Goal: Task Accomplishment & Management: Use online tool/utility

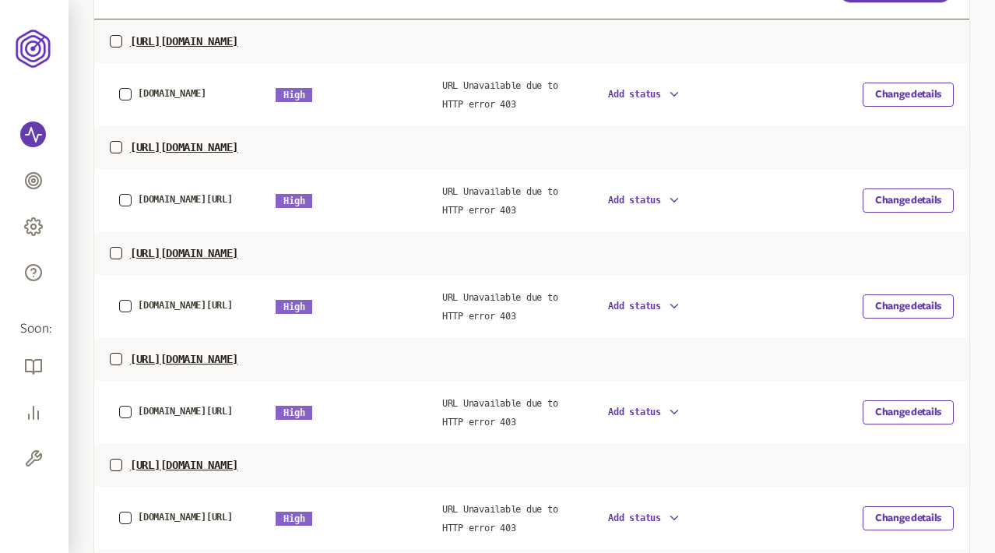
scroll to position [568, 0]
click at [184, 199] on span "[DOMAIN_NAME][URL]" at bounding box center [185, 200] width 95 height 11
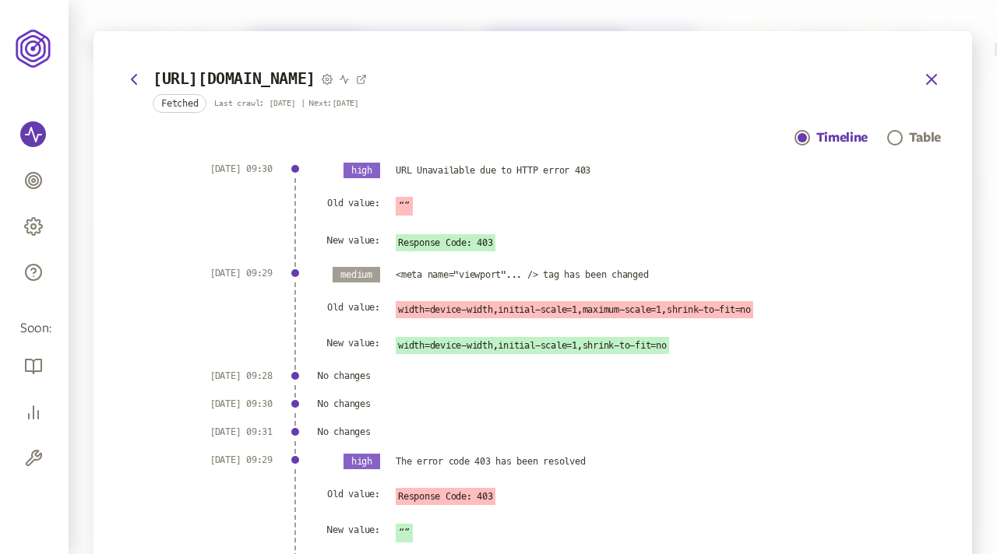
click at [927, 76] on icon "button" at bounding box center [931, 79] width 9 height 9
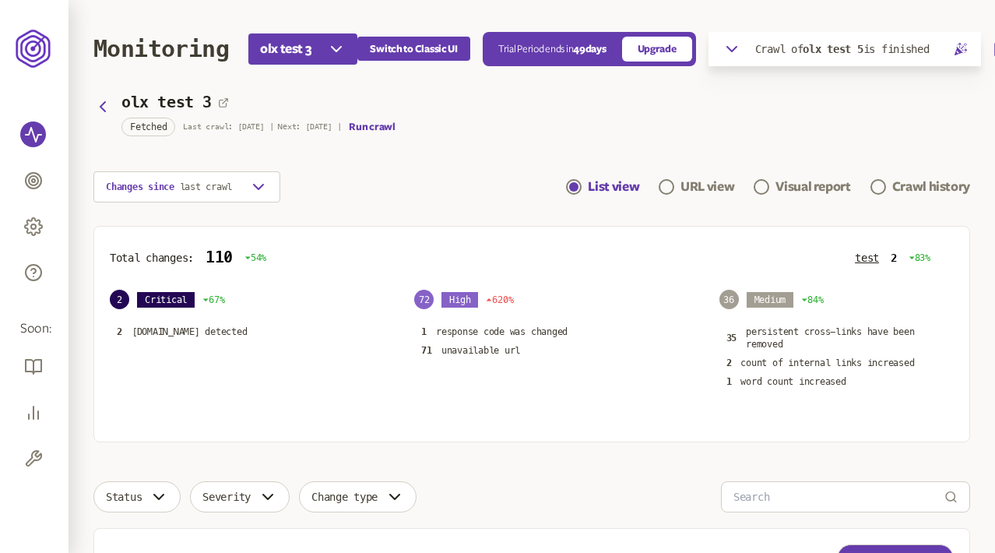
click at [732, 48] on icon "button" at bounding box center [732, 49] width 19 height 19
click at [965, 83] on icon "button" at bounding box center [965, 81] width 14 height 14
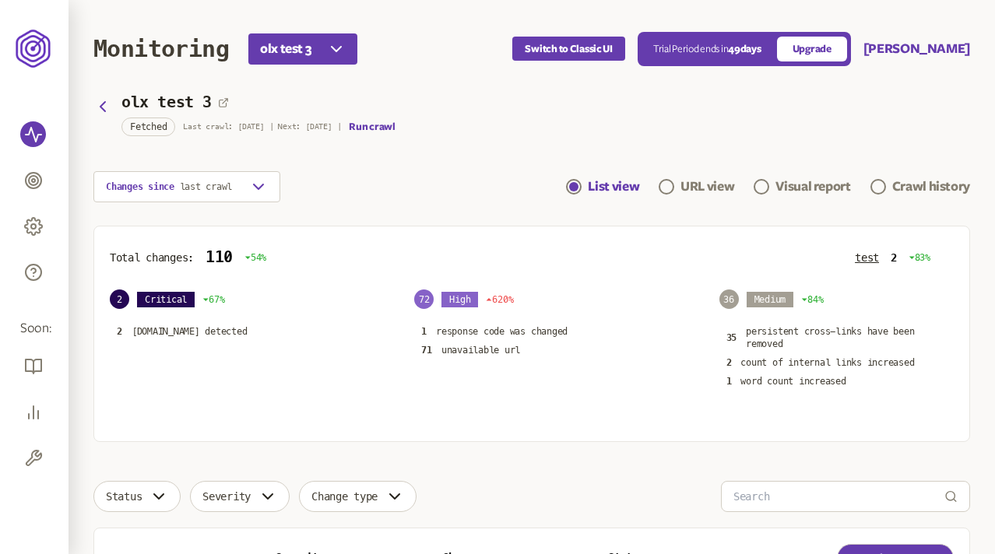
click at [871, 116] on div "olx test 3 Fetched Last crawl: [DATE] | Next: [DATE] | Run crawl" at bounding box center [531, 114] width 877 height 35
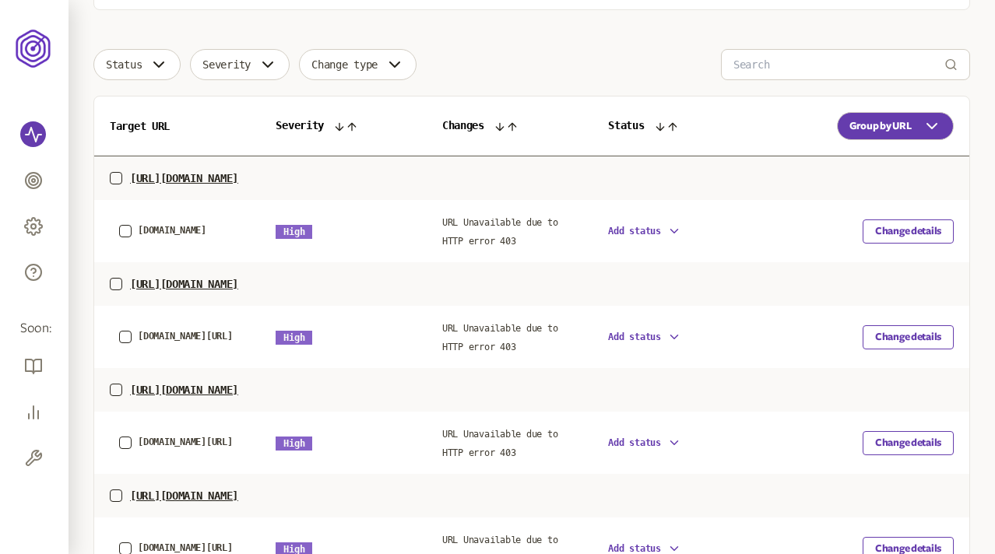
scroll to position [428, 0]
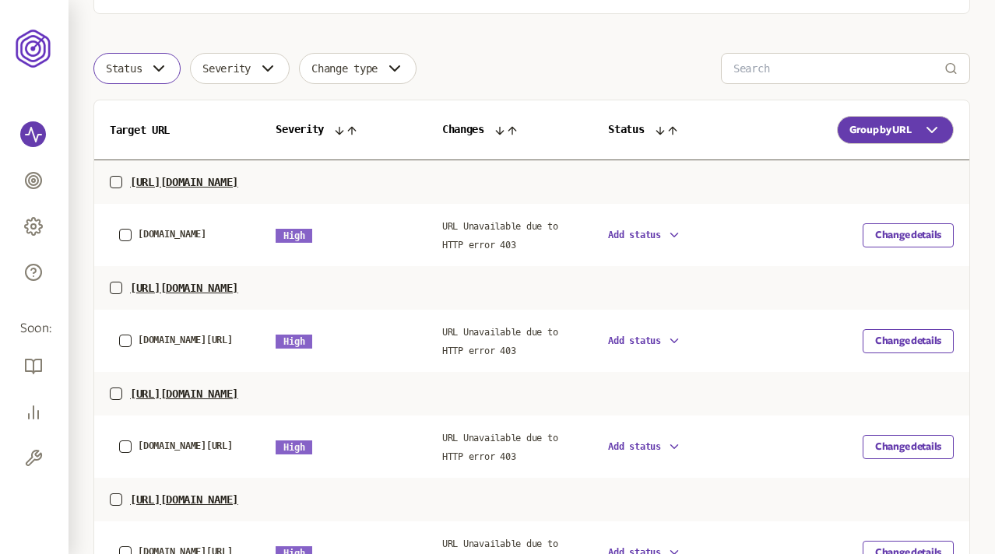
click at [125, 68] on span "Status" at bounding box center [124, 68] width 36 height 12
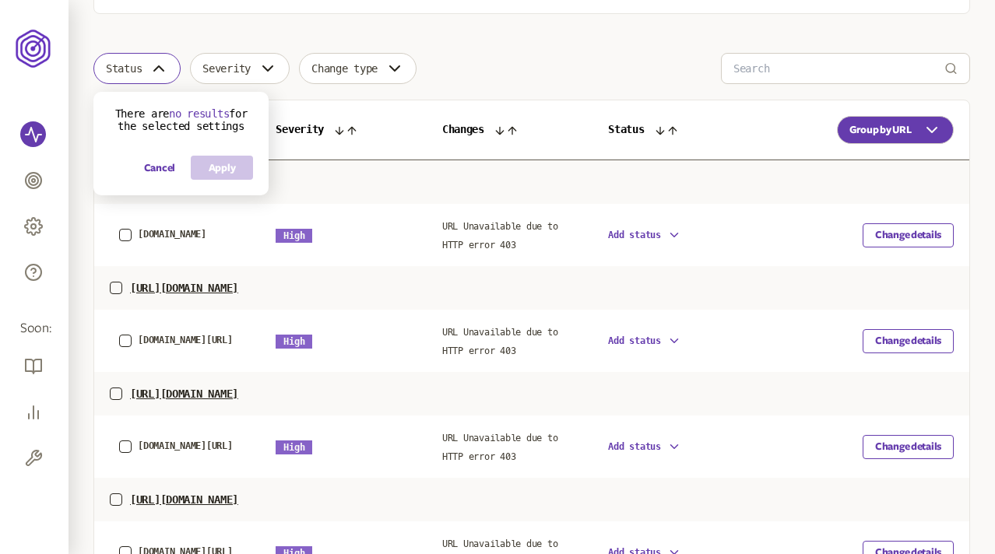
click at [125, 68] on span "Status" at bounding box center [124, 68] width 36 height 12
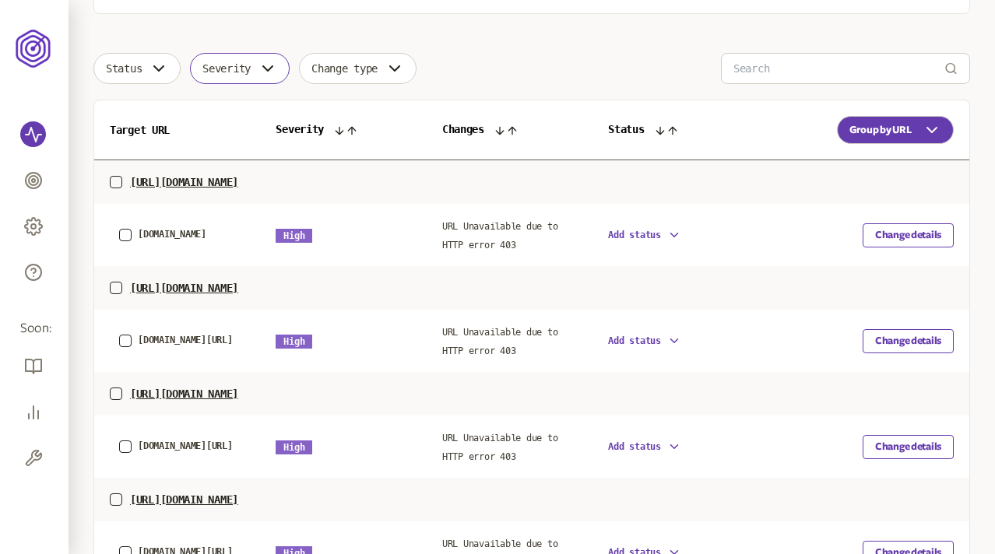
click at [249, 68] on span "Severity" at bounding box center [226, 68] width 48 height 12
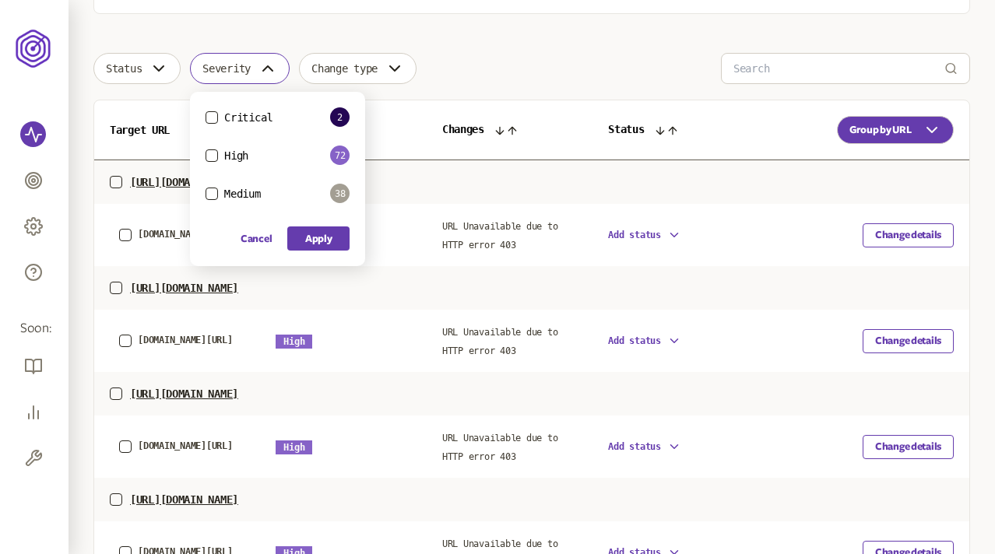
click at [249, 68] on span "Severity" at bounding box center [226, 68] width 48 height 12
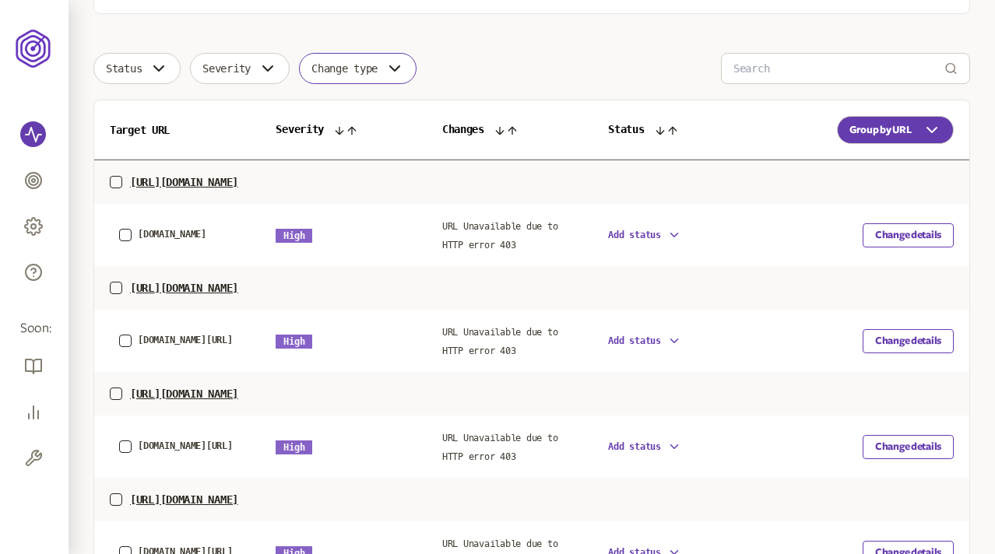
click at [361, 68] on span "Change type" at bounding box center [344, 68] width 66 height 12
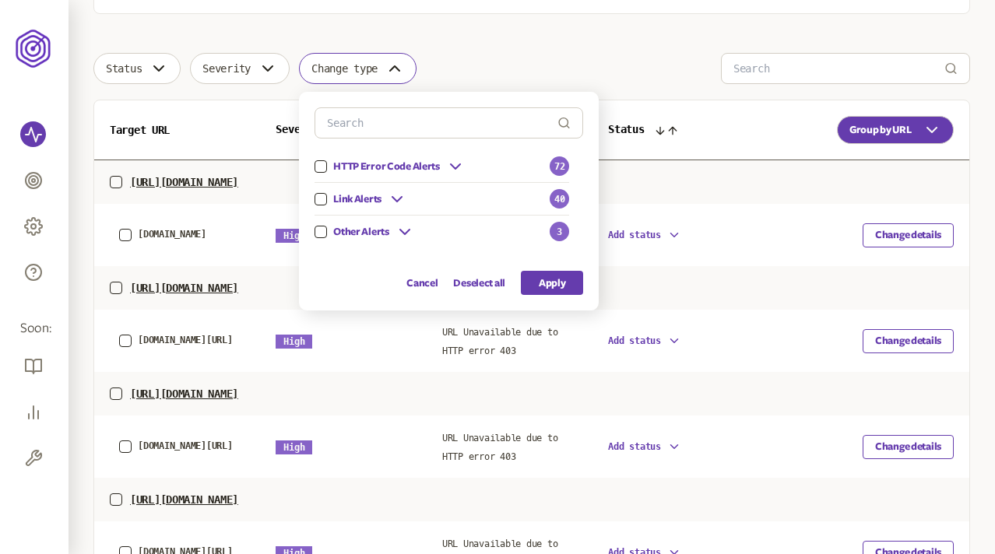
click at [361, 68] on span "Change type" at bounding box center [344, 68] width 66 height 12
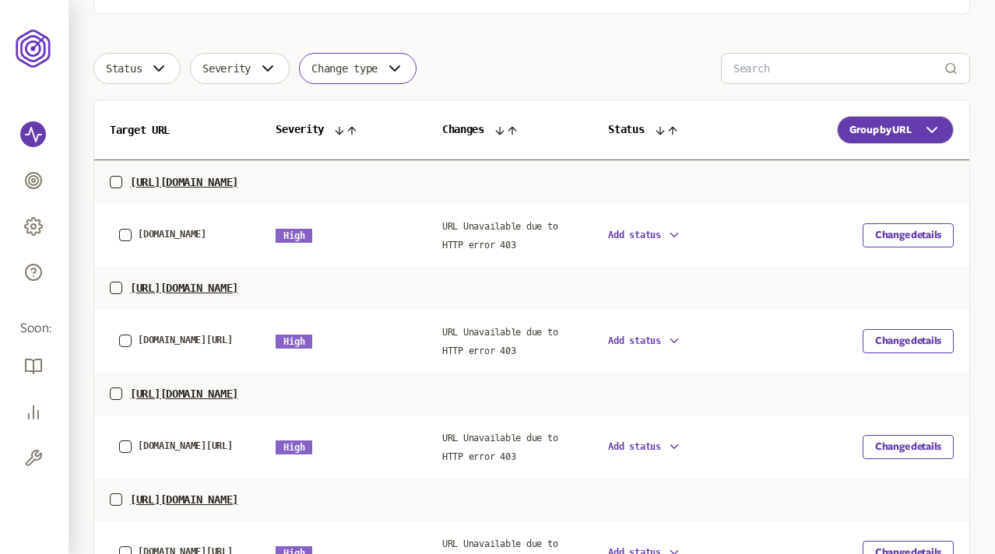
click at [378, 71] on span "Change type" at bounding box center [344, 68] width 66 height 12
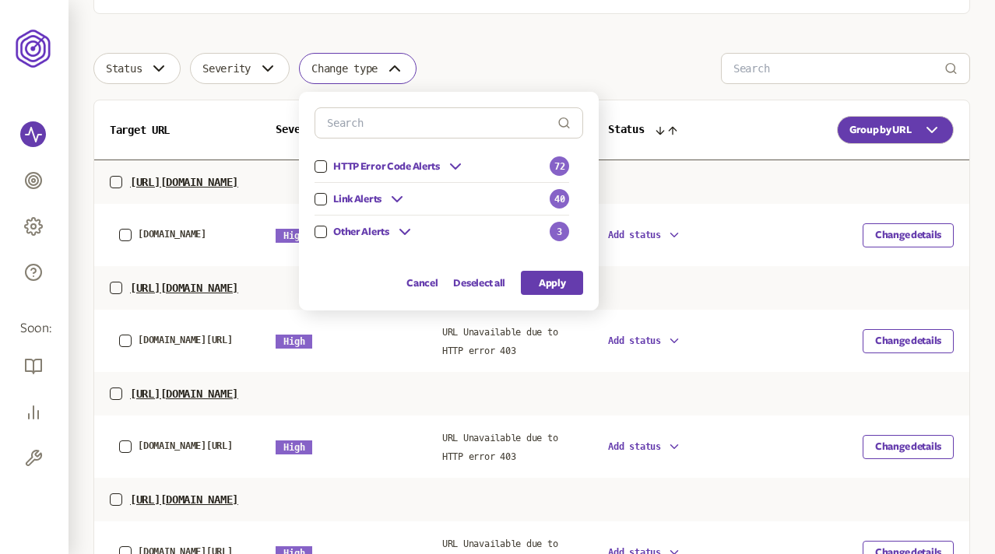
click at [389, 71] on button "Change type" at bounding box center [358, 68] width 118 height 31
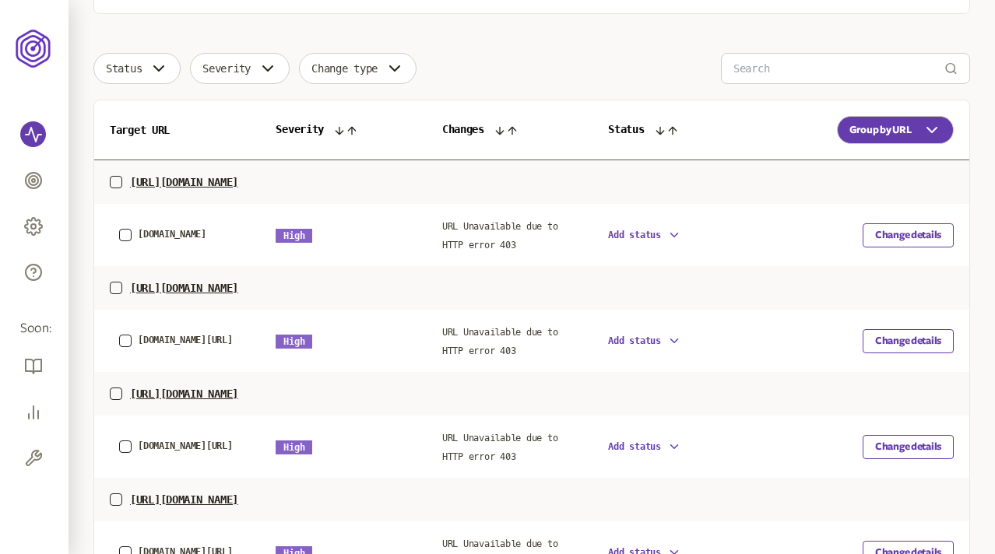
click at [481, 69] on div "Status Severity Change type" at bounding box center [531, 68] width 877 height 31
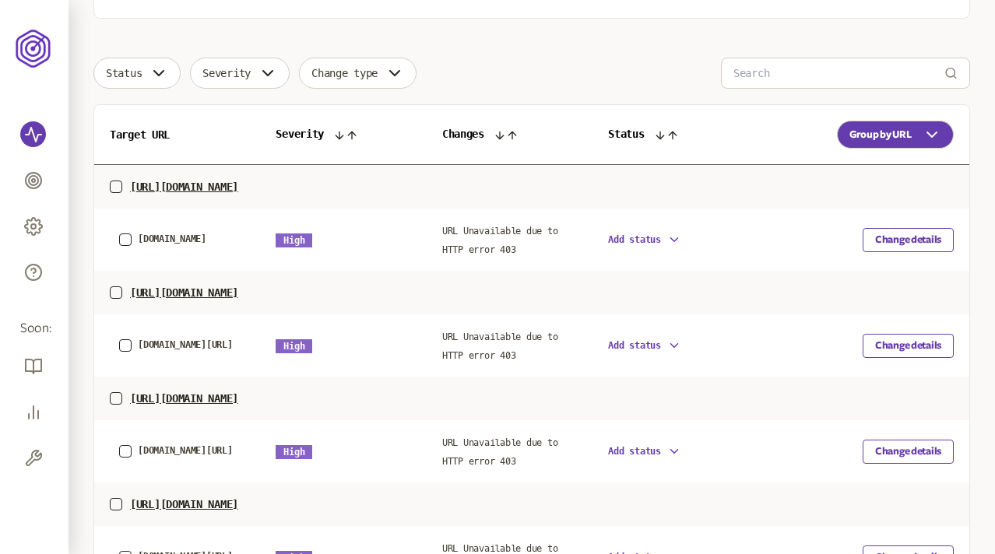
scroll to position [442, 0]
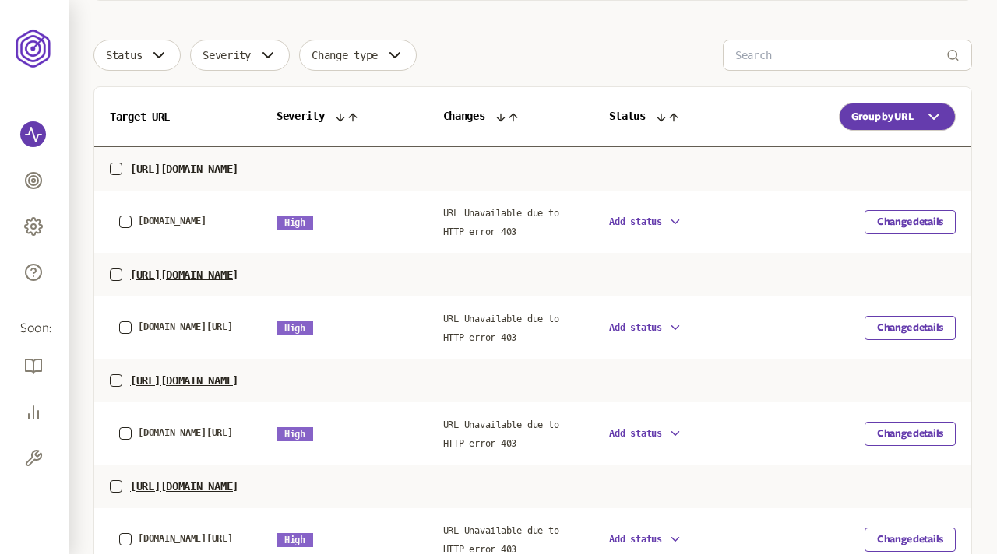
click at [678, 221] on icon "button" at bounding box center [675, 222] width 14 height 14
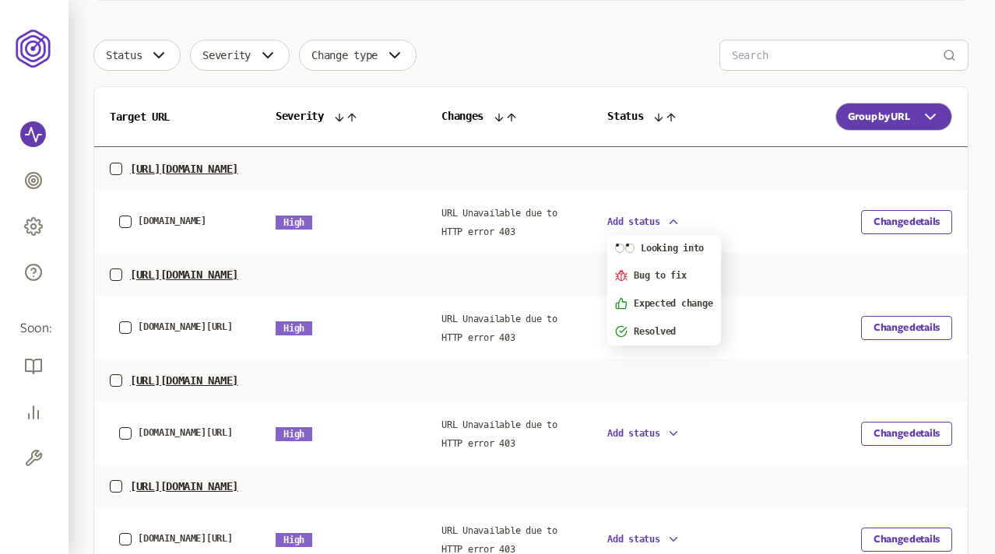
click at [678, 221] on icon "button" at bounding box center [674, 222] width 14 height 14
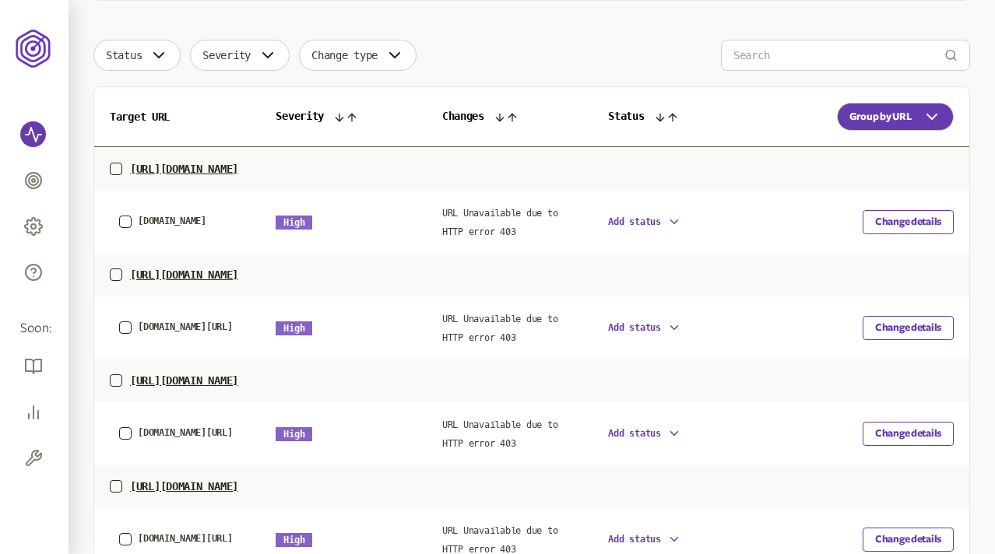
click at [656, 55] on div "Status Severity Change type" at bounding box center [531, 55] width 877 height 31
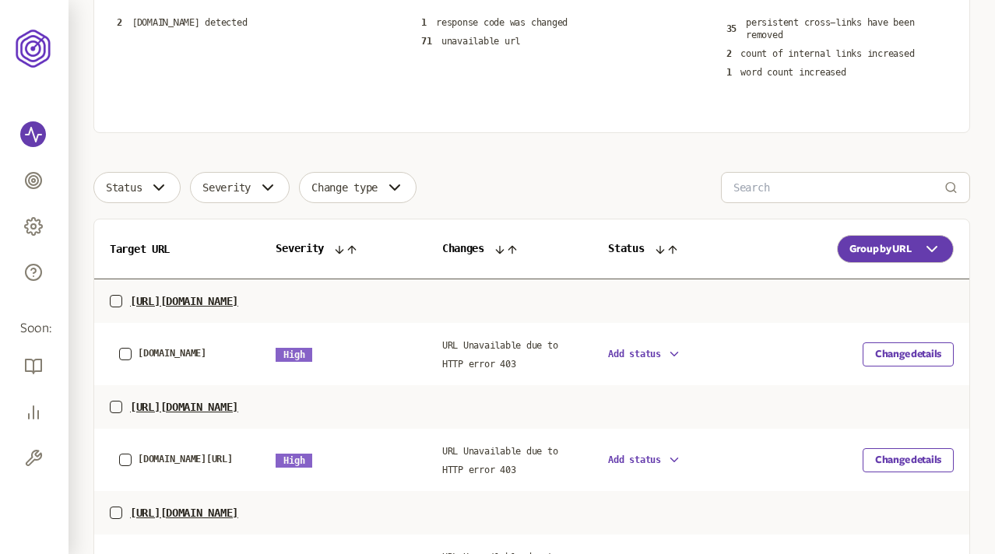
scroll to position [306, 0]
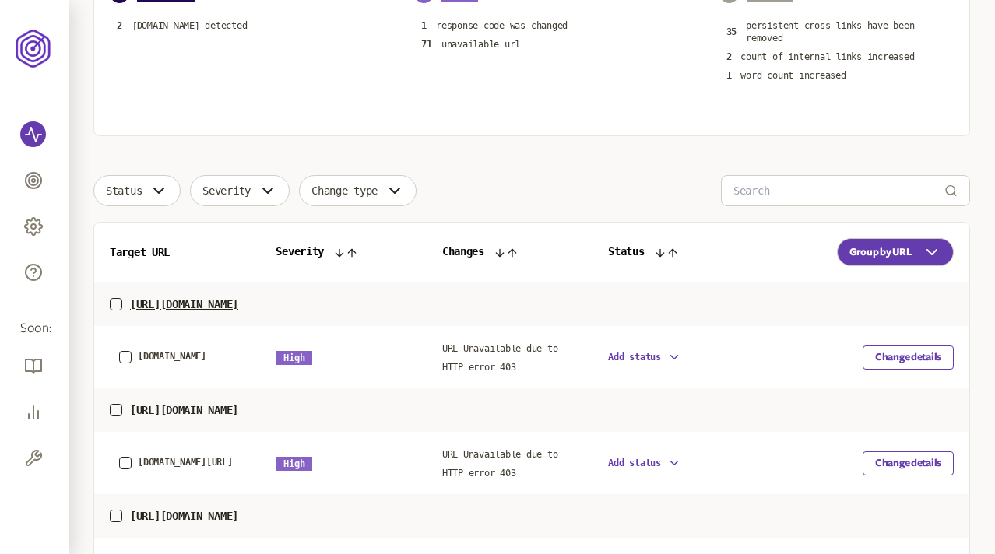
click at [655, 100] on div "Total changes: 110 54% test 2 83% 2 Critical 67% 2 [DOMAIN_NAME] detected 72 Hi…" at bounding box center [531, 28] width 877 height 216
click at [633, 178] on div "Status Severity Change type" at bounding box center [531, 190] width 877 height 31
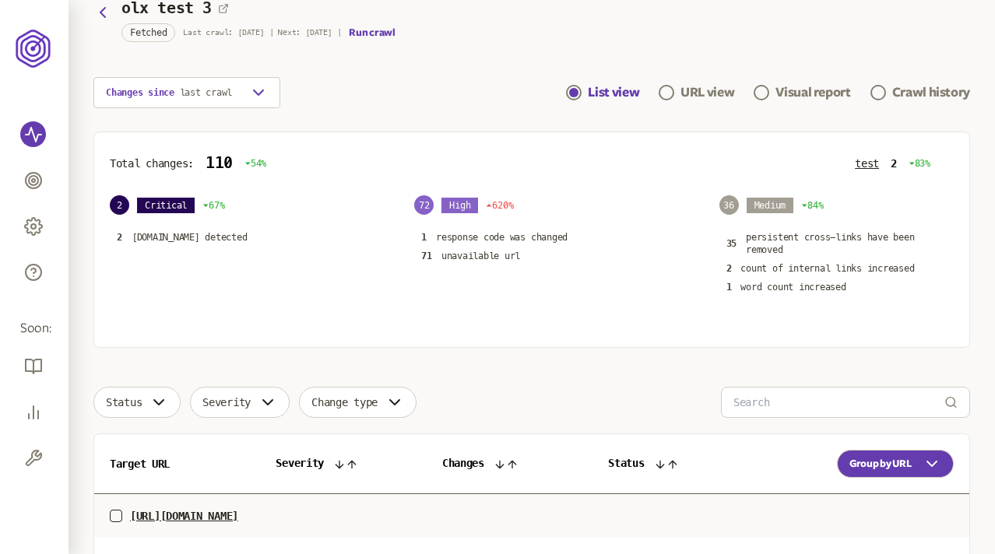
scroll to position [112, 0]
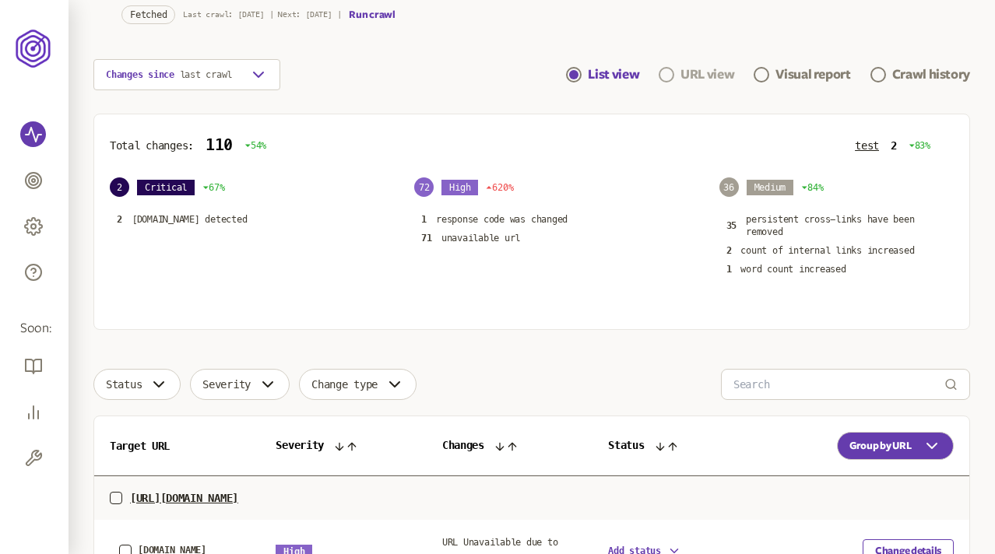
click at [684, 73] on div "URL view" at bounding box center [708, 74] width 54 height 19
